Goal: Book appointment/travel/reservation

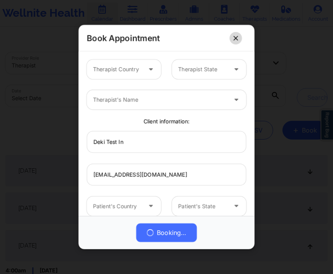
click at [236, 40] on icon at bounding box center [236, 37] width 5 height 5
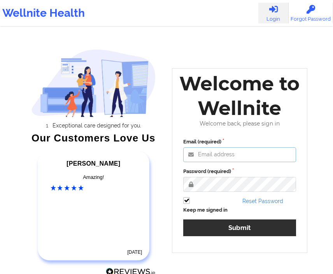
type input "[EMAIL_ADDRESS][DOMAIN_NAME]"
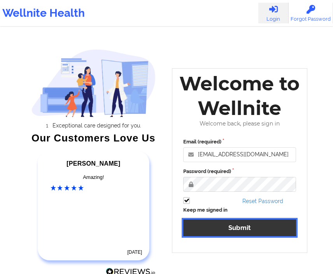
click at [245, 230] on button "Submit" at bounding box center [239, 227] width 113 height 17
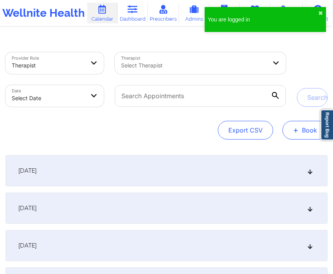
click at [299, 131] on span "+" at bounding box center [296, 130] width 6 height 4
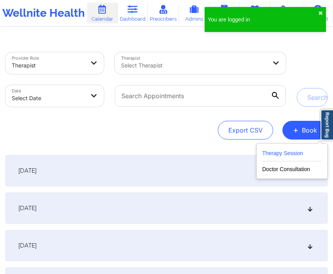
click at [285, 149] on button "Therapy Session" at bounding box center [292, 154] width 60 height 13
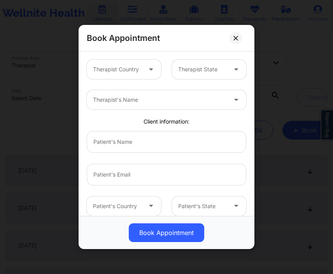
click at [199, 73] on div at bounding box center [202, 69] width 49 height 9
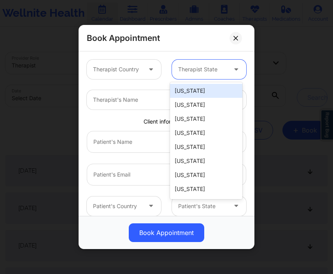
click at [131, 107] on div "Therapist's Name" at bounding box center [157, 99] width 141 height 19
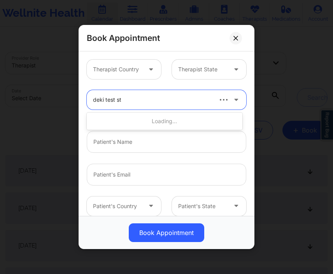
type input "deki test sta"
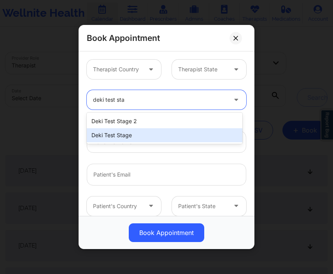
click at [135, 131] on div "Deki Test Stage" at bounding box center [165, 135] width 156 height 14
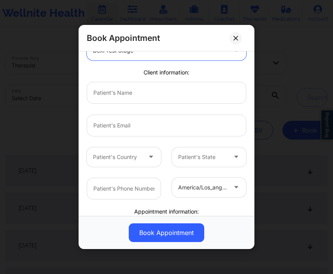
scroll to position [50, 0]
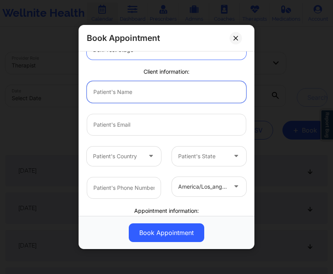
click at [146, 87] on input "text" at bounding box center [167, 92] width 160 height 22
type input "Deki Test In"
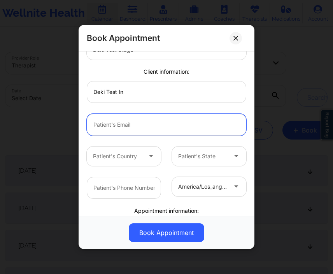
click at [132, 117] on input "email" at bounding box center [167, 124] width 160 height 22
type input "[EMAIL_ADDRESS][DOMAIN_NAME]"
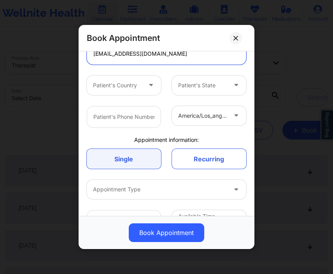
scroll to position [142, 0]
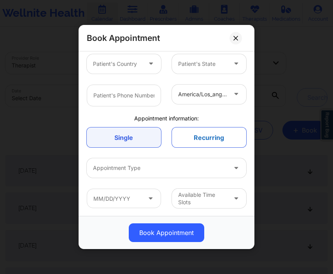
click at [197, 137] on link "Recurring" at bounding box center [209, 137] width 74 height 20
click at [132, 137] on link "Single" at bounding box center [124, 137] width 74 height 20
click at [195, 135] on link "Recurring" at bounding box center [209, 137] width 74 height 20
click at [156, 168] on div at bounding box center [160, 167] width 134 height 9
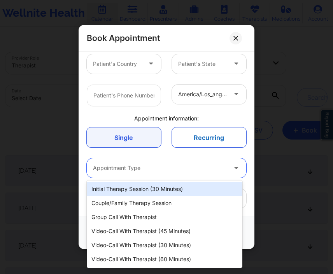
click at [199, 134] on link "Recurring" at bounding box center [209, 137] width 74 height 20
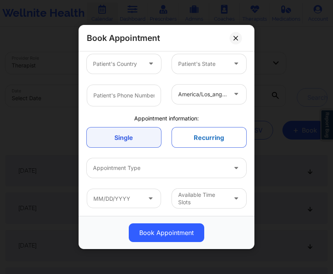
click at [199, 134] on link "Recurring" at bounding box center [209, 137] width 74 height 20
click at [183, 136] on link "Recurring" at bounding box center [209, 137] width 74 height 20
click at [120, 135] on link "Single" at bounding box center [124, 137] width 74 height 20
click at [207, 131] on link "Recurring" at bounding box center [209, 137] width 74 height 20
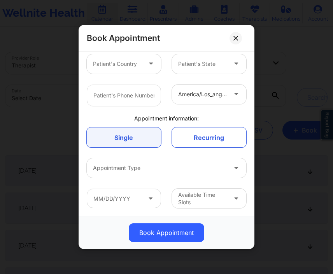
click at [164, 166] on div at bounding box center [160, 167] width 134 height 9
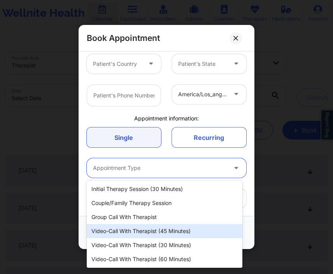
click at [146, 234] on div "Video-Call with Therapist (45 minutes)" at bounding box center [165, 231] width 156 height 14
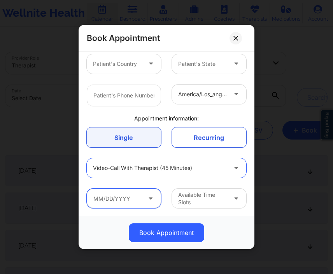
click at [142, 197] on input "text" at bounding box center [124, 197] width 74 height 19
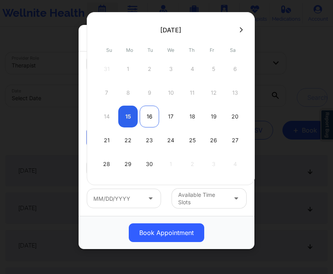
click at [144, 114] on div "16" at bounding box center [149, 116] width 19 height 22
type input "[DATE]"
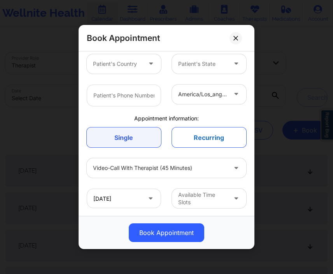
click at [214, 139] on link "Recurring" at bounding box center [209, 137] width 74 height 20
click at [191, 196] on div at bounding box center [202, 197] width 49 height 9
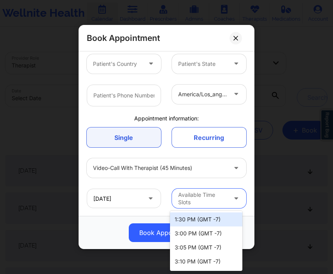
click at [185, 220] on div "1:30 PM (GMT -7)" at bounding box center [206, 219] width 72 height 14
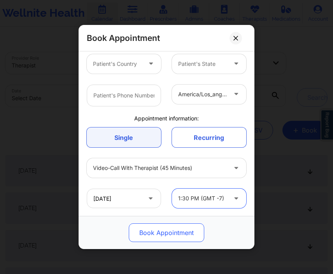
click at [167, 232] on button "Book Appointment" at bounding box center [167, 232] width 76 height 19
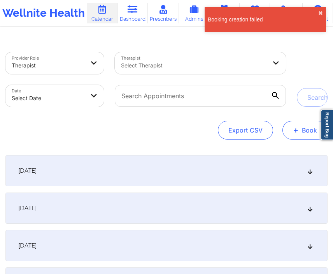
click at [298, 129] on span "+" at bounding box center [296, 130] width 6 height 4
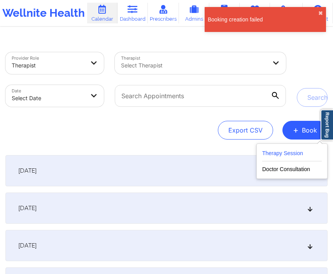
click at [289, 151] on button "Therapy Session" at bounding box center [292, 154] width 60 height 13
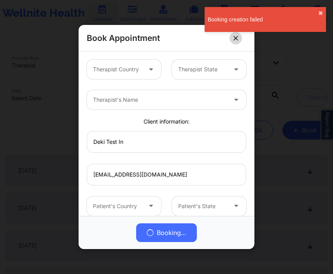
click at [232, 40] on button at bounding box center [236, 38] width 12 height 12
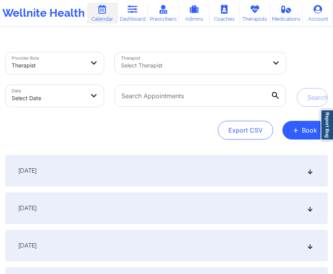
click at [179, 57] on div "Select Therapist" at bounding box center [191, 63] width 153 height 22
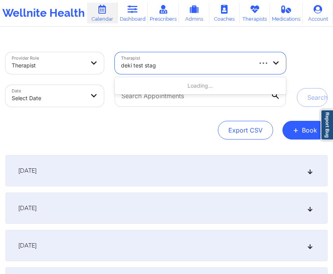
type input "deki test stage"
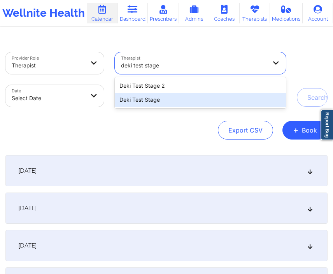
click at [174, 96] on div "Deki Test Stage" at bounding box center [200, 100] width 171 height 14
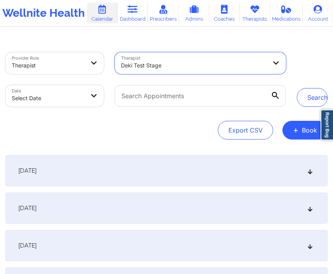
click at [62, 103] on body "Wellnite Health Calendar Dashboard Prescribers Admins Coaches Therapists Medica…" at bounding box center [166, 137] width 333 height 274
select select "2025-8"
select select "2025-9"
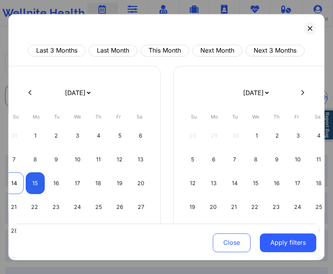
click at [19, 183] on div "14" at bounding box center [14, 183] width 19 height 22
select select "2025-8"
select select "2025-9"
select select "2025-8"
select select "2025-9"
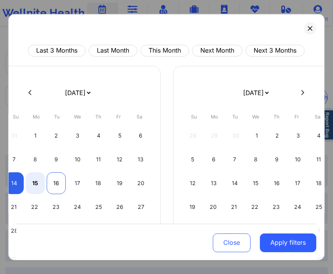
click at [50, 185] on div "16" at bounding box center [56, 183] width 19 height 22
select select "2025-8"
select select "2025-9"
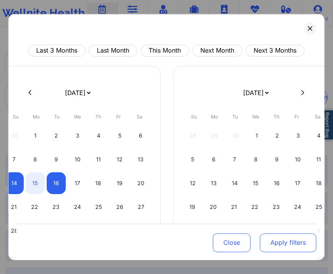
click at [290, 246] on button "Apply filters" at bounding box center [288, 242] width 56 height 19
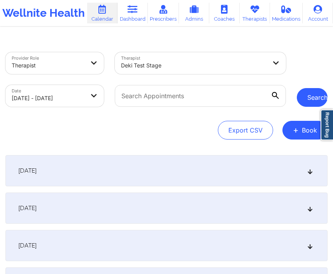
click at [305, 99] on button "Search" at bounding box center [312, 97] width 31 height 19
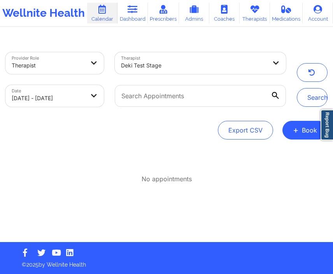
click at [190, 156] on div "No appointments" at bounding box center [166, 169] width 322 height 28
click at [321, 78] on button "button" at bounding box center [312, 72] width 31 height 19
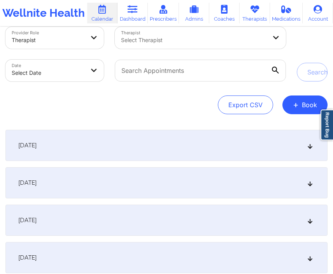
scroll to position [26, 0]
click at [195, 141] on div "[DATE]" at bounding box center [166, 144] width 322 height 31
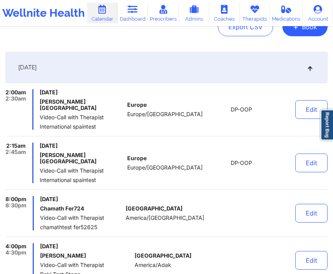
scroll to position [116, 0]
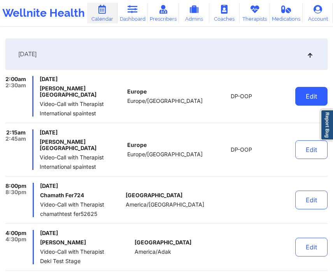
click at [308, 97] on button "Edit" at bounding box center [311, 96] width 32 height 19
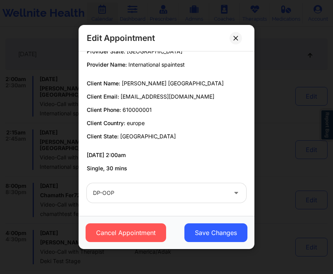
scroll to position [0, 0]
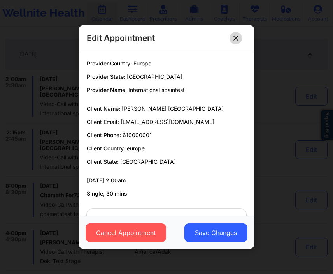
click at [236, 33] on button at bounding box center [236, 38] width 12 height 12
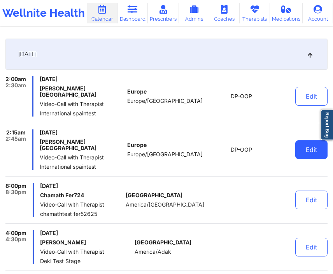
click at [299, 141] on button "Edit" at bounding box center [311, 149] width 32 height 19
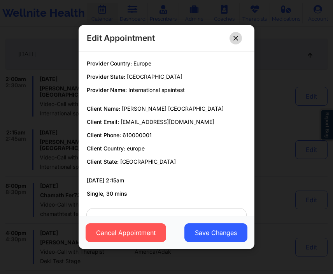
click at [235, 37] on icon at bounding box center [236, 38] width 4 height 4
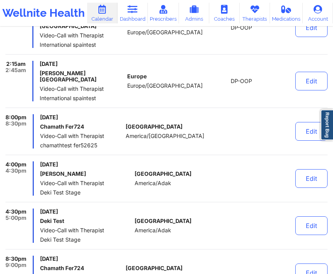
scroll to position [80, 0]
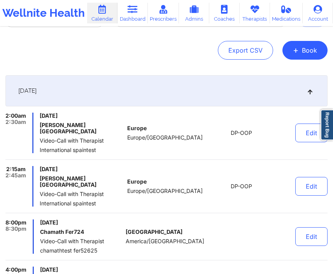
click at [311, 93] on icon at bounding box center [310, 90] width 7 height 5
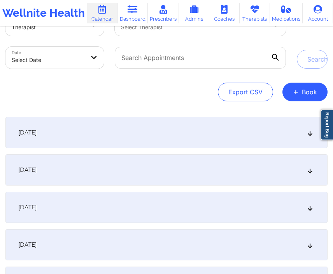
scroll to position [0, 0]
